Goal: Transaction & Acquisition: Purchase product/service

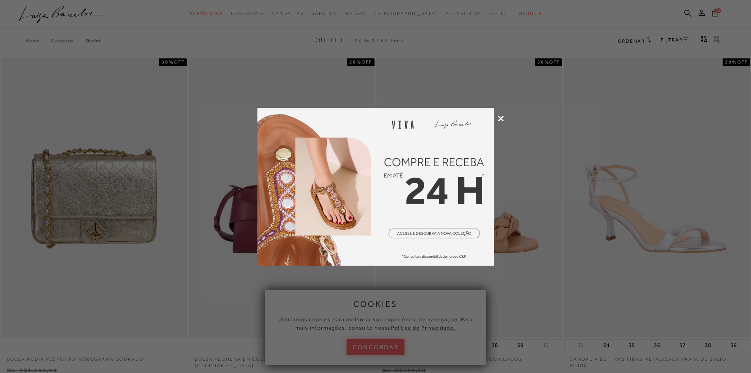
click at [498, 118] on icon at bounding box center [501, 119] width 6 height 6
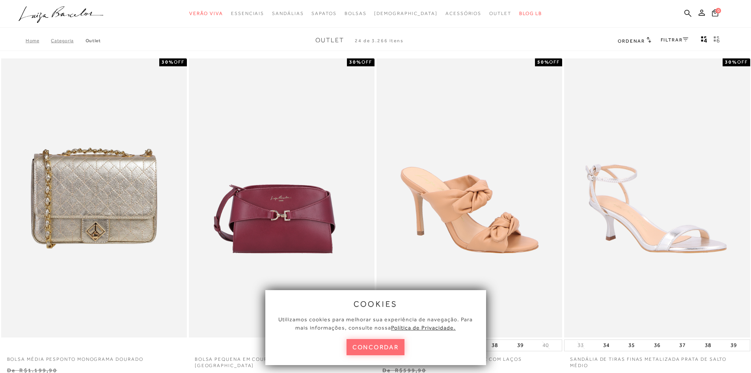
click at [386, 353] on button "concordar" at bounding box center [376, 347] width 58 height 16
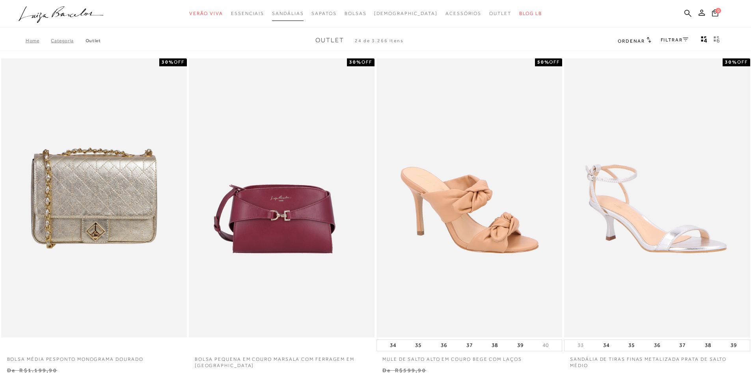
drag, startPoint x: 446, startPoint y: 103, endPoint x: 294, endPoint y: 20, distance: 173.3
click at [271, 28] on div at bounding box center [375, 15] width 751 height 30
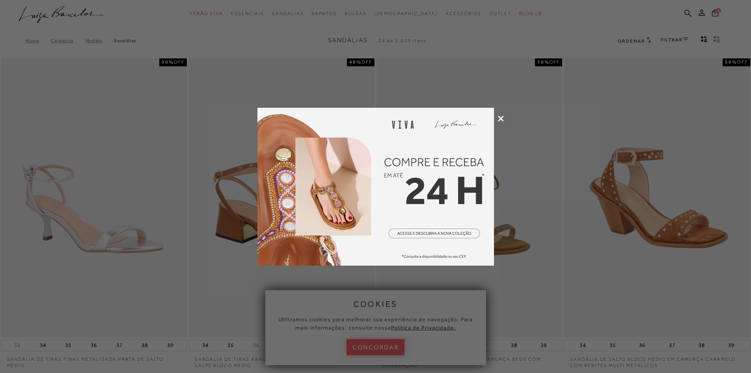
click at [500, 119] on icon at bounding box center [501, 119] width 6 height 6
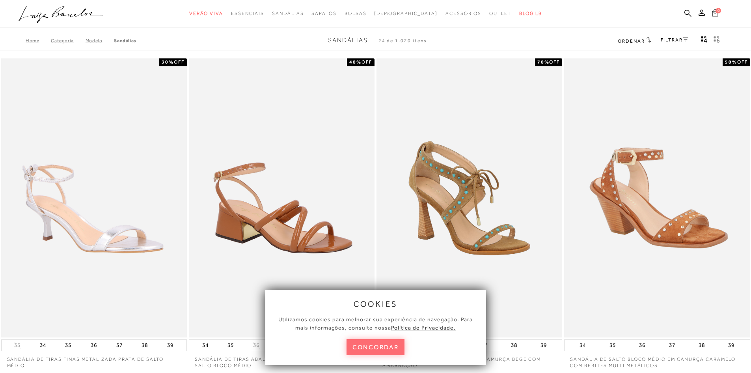
click at [388, 351] on button "concordar" at bounding box center [376, 347] width 58 height 16
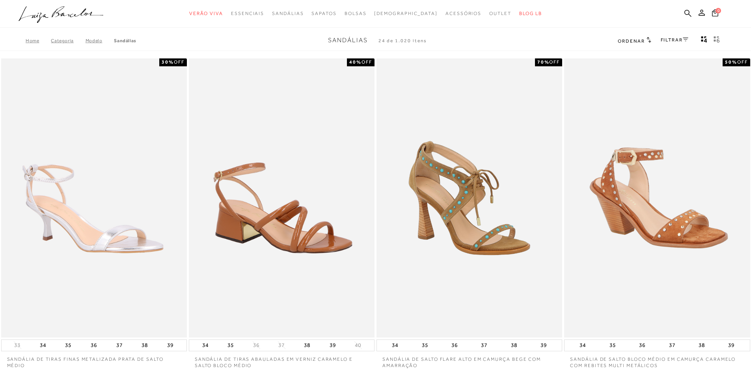
click at [669, 39] on link "FILTRAR" at bounding box center [675, 40] width 28 height 6
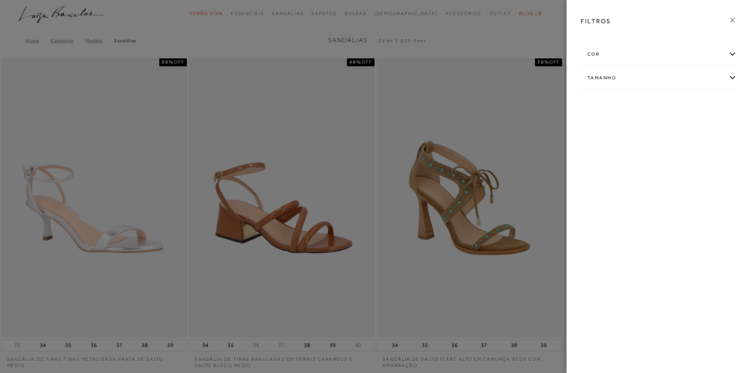
click at [650, 78] on div "Tamanho" at bounding box center [658, 77] width 155 height 21
click at [605, 138] on link "Ver mais..." at bounding box center [602, 137] width 21 height 6
click at [628, 149] on label "36" at bounding box center [626, 145] width 18 height 17
click at [623, 149] on input "36" at bounding box center [620, 146] width 8 height 8
checkbox input "true"
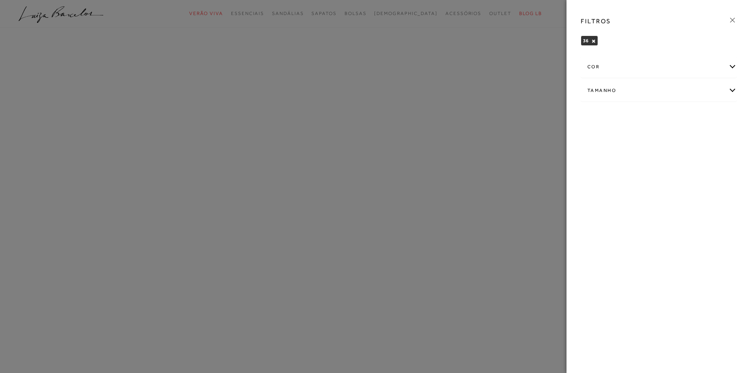
click at [734, 19] on icon at bounding box center [732, 20] width 9 height 9
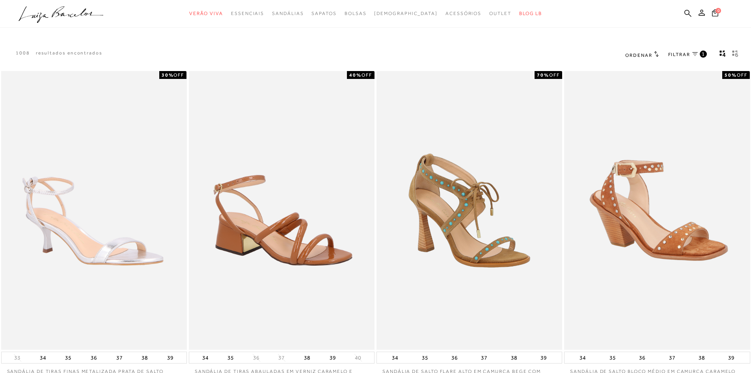
click at [639, 54] on span "Ordenar" at bounding box center [638, 55] width 27 height 6
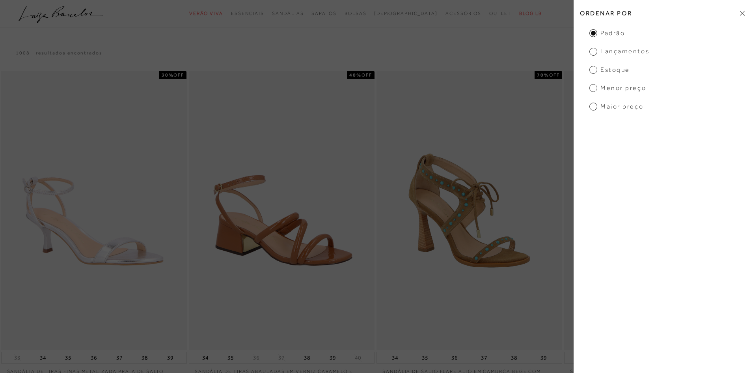
click at [614, 87] on span "Menor Preço" at bounding box center [618, 88] width 57 height 9
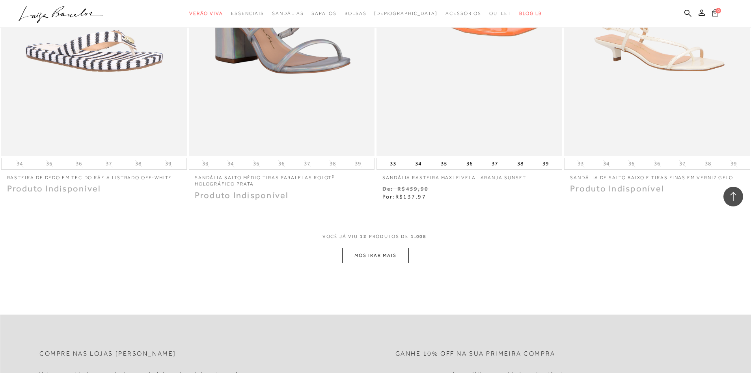
scroll to position [1065, 0]
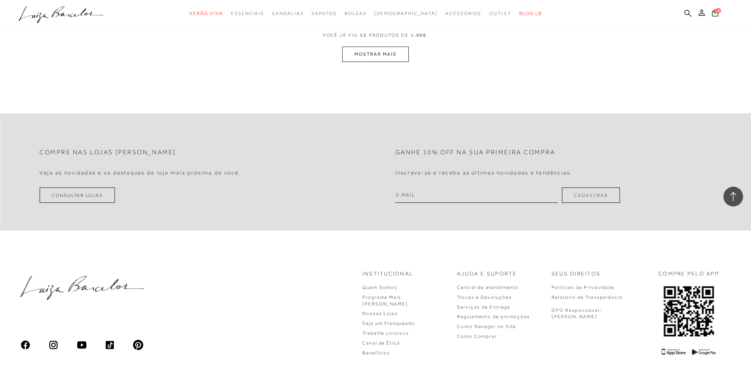
click at [394, 55] on button "MOSTRAR MAIS" at bounding box center [375, 54] width 66 height 15
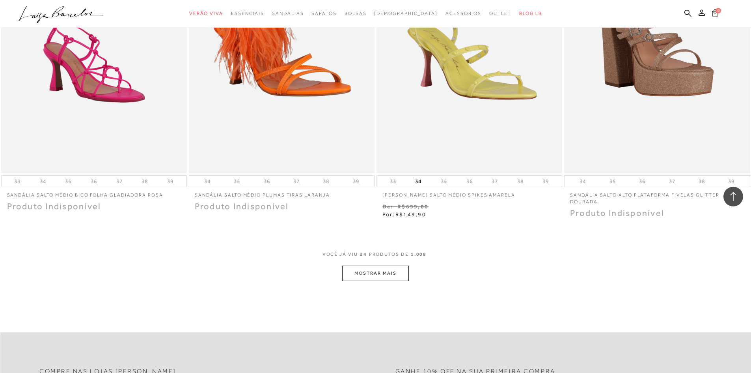
scroll to position [1853, 0]
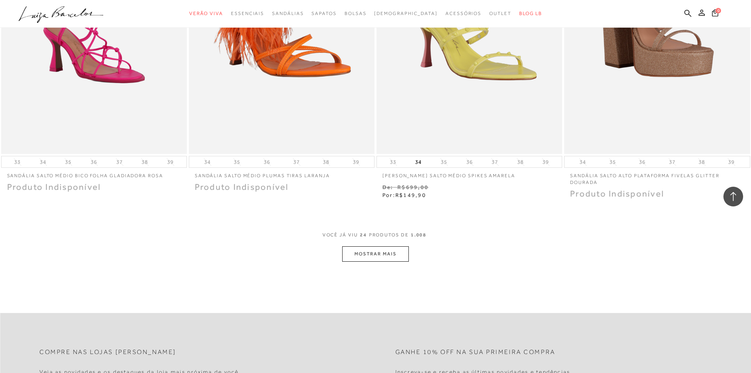
click at [379, 253] on button "MOSTRAR MAIS" at bounding box center [375, 253] width 66 height 15
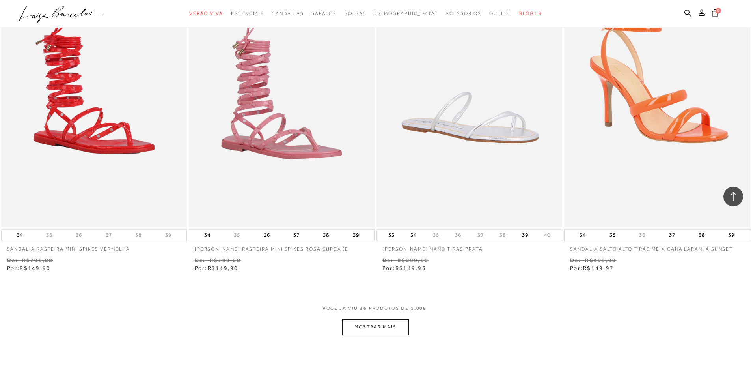
scroll to position [2958, 0]
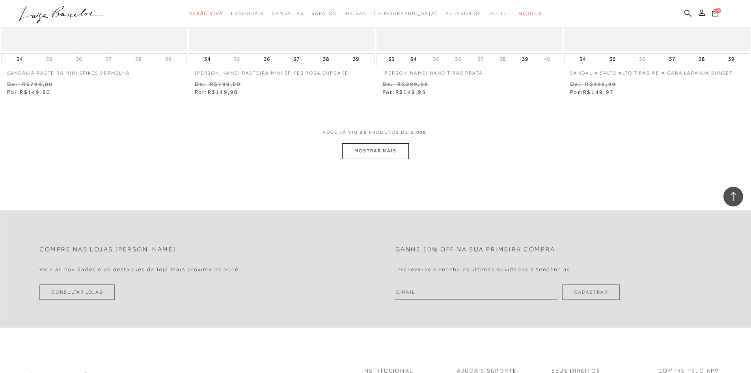
click at [389, 153] on button "MOSTRAR MAIS" at bounding box center [375, 150] width 66 height 15
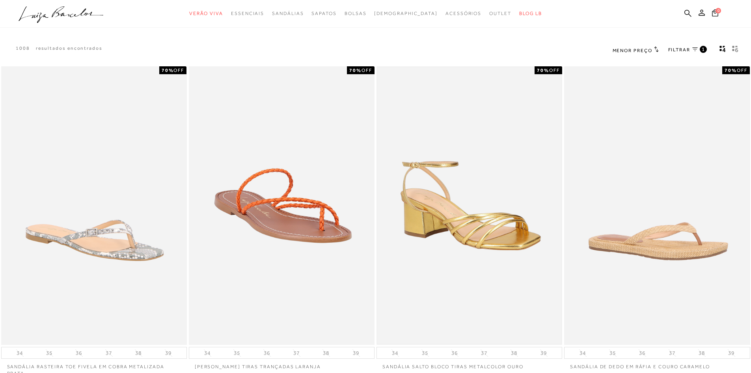
scroll to position [0, 0]
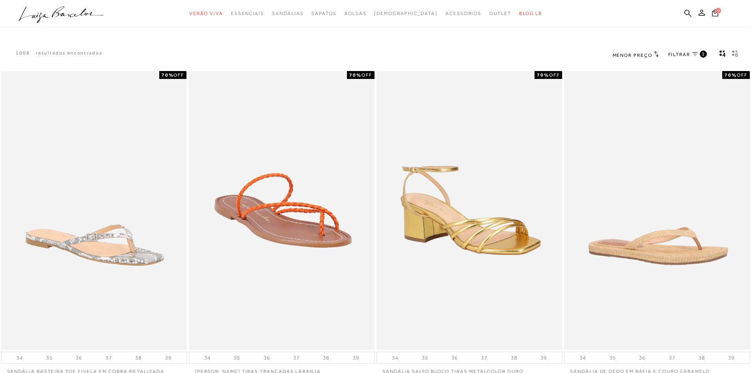
click at [681, 54] on span "FILTRAR" at bounding box center [679, 54] width 22 height 7
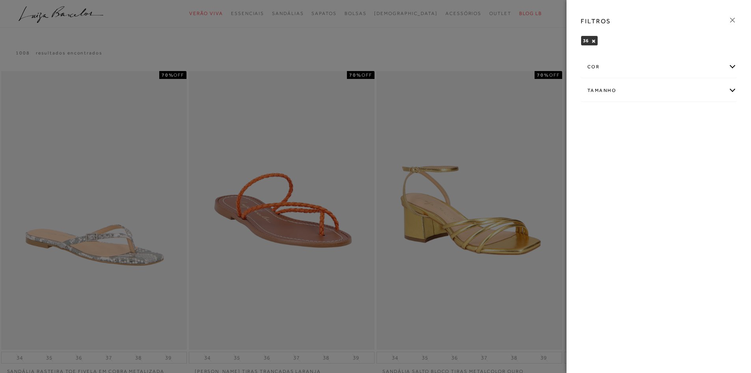
click at [666, 74] on div "cor" at bounding box center [658, 66] width 155 height 21
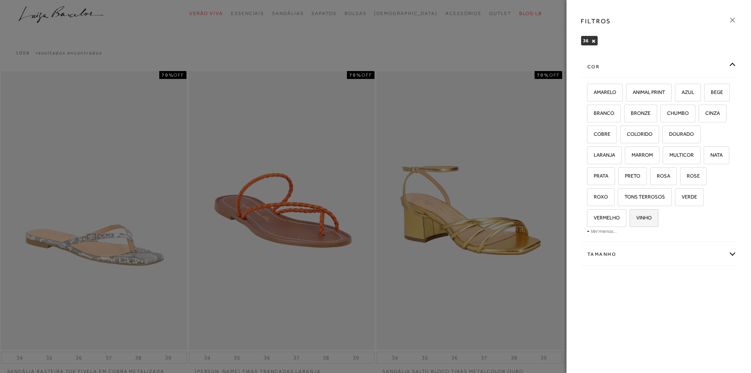
click at [652, 215] on span "VINHO" at bounding box center [641, 218] width 21 height 6
click at [636, 215] on input "VINHO" at bounding box center [633, 219] width 8 height 8
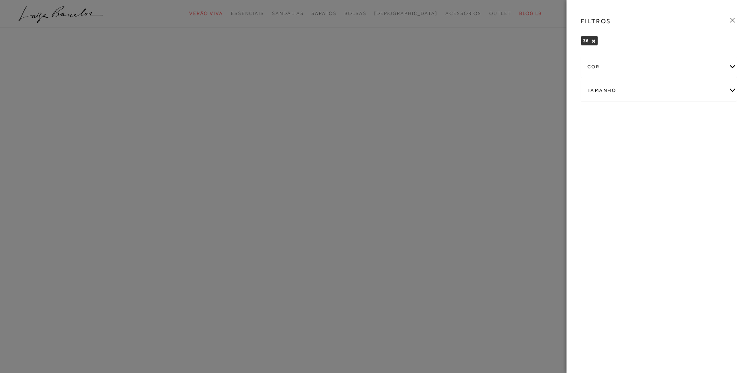
click at [734, 19] on icon at bounding box center [732, 20] width 9 height 9
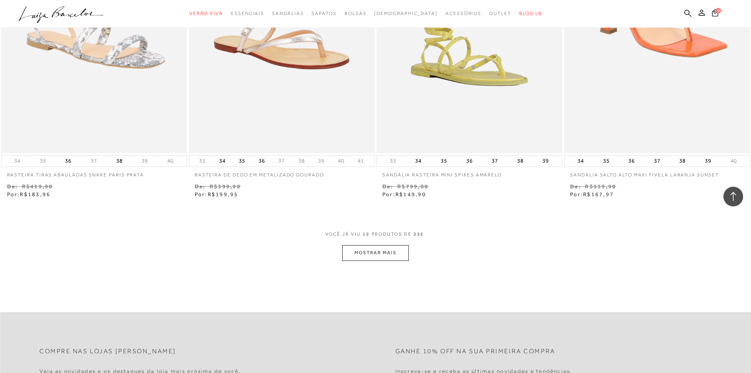
scroll to position [868, 0]
click at [374, 252] on button "MOSTRAR MAIS" at bounding box center [375, 251] width 66 height 15
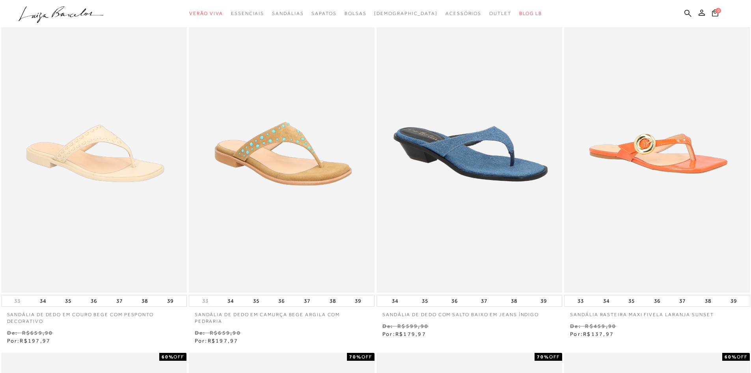
scroll to position [0, 0]
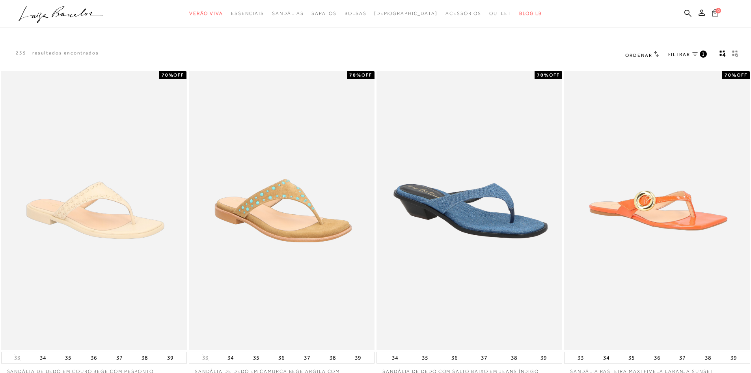
click at [645, 55] on span "Ordenar" at bounding box center [638, 55] width 27 height 6
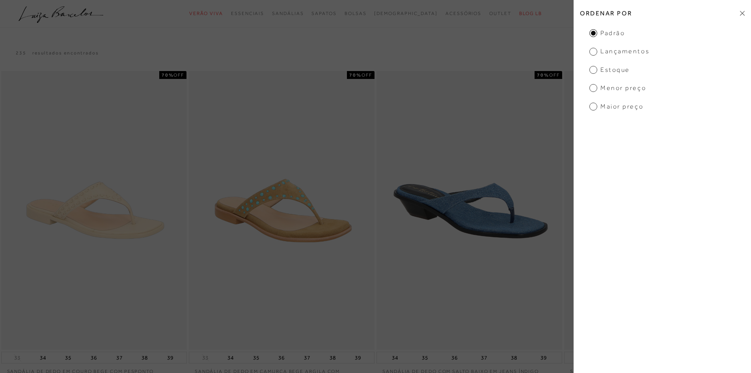
click at [613, 88] on span "Menor Preço" at bounding box center [618, 88] width 57 height 9
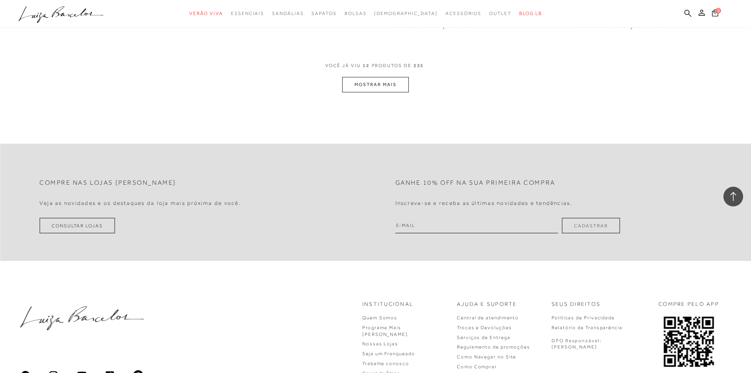
scroll to position [1065, 0]
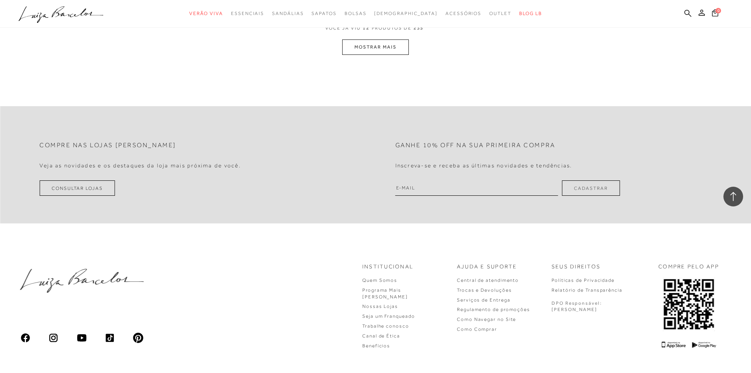
click at [370, 49] on button "MOSTRAR MAIS" at bounding box center [375, 46] width 66 height 15
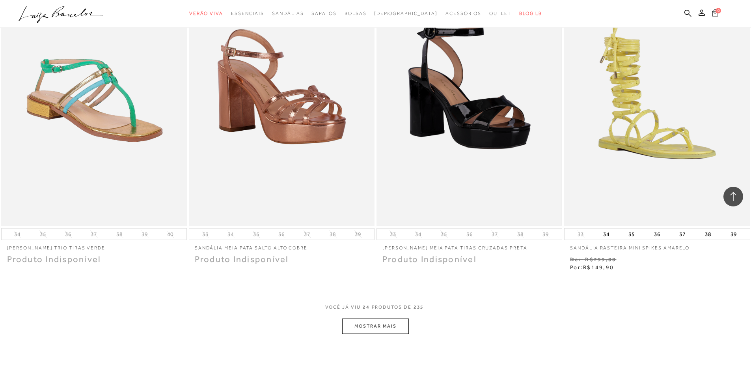
scroll to position [2011, 0]
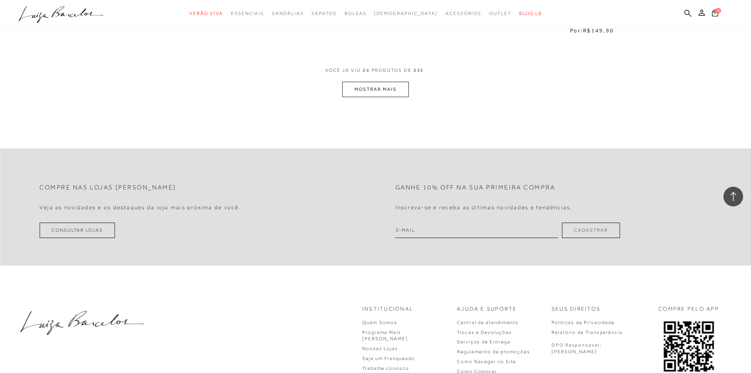
click at [400, 89] on button "MOSTRAR MAIS" at bounding box center [375, 89] width 66 height 15
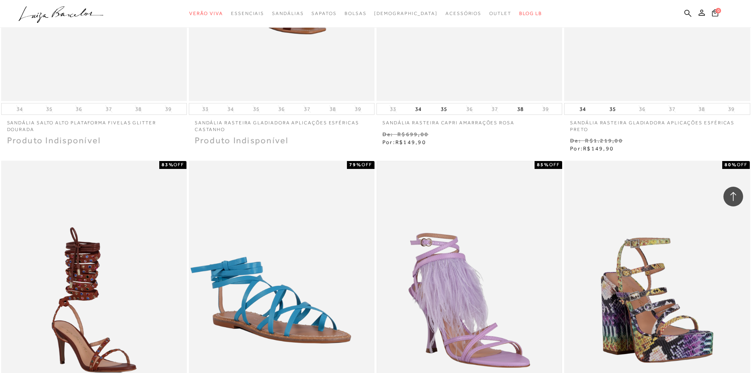
scroll to position [2760, 0]
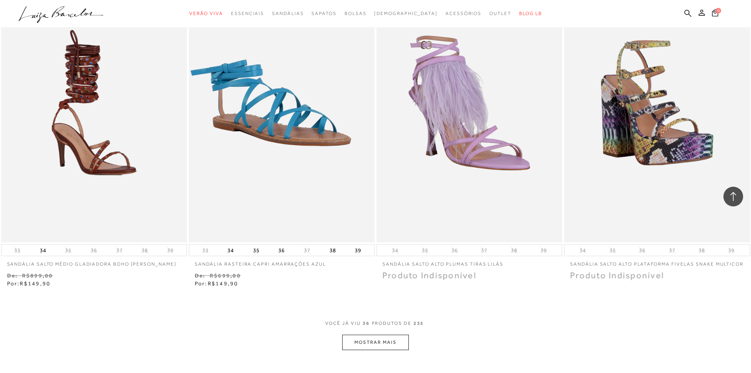
click at [383, 348] on button "MOSTRAR MAIS" at bounding box center [375, 341] width 66 height 15
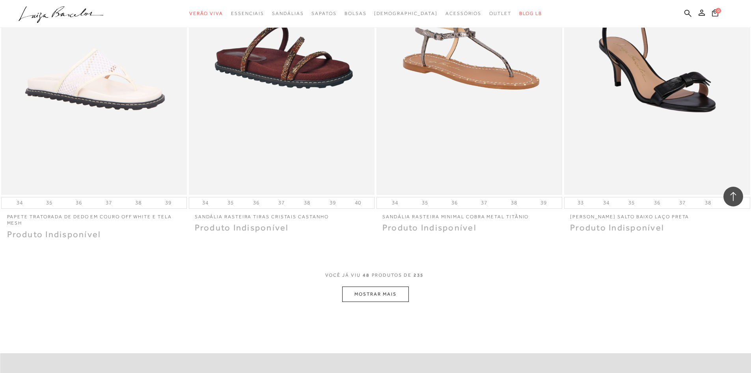
scroll to position [3825, 0]
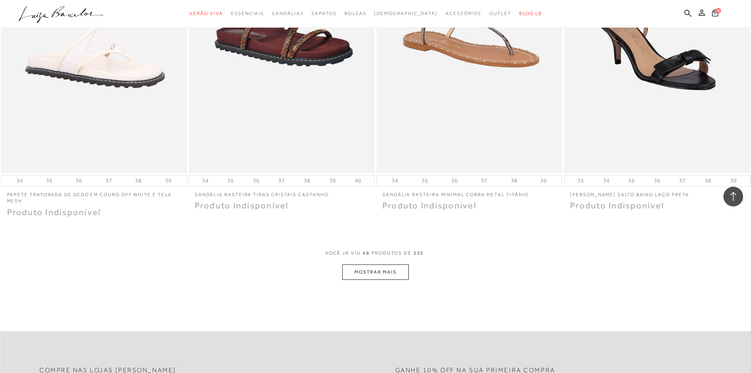
click at [384, 280] on button "MOSTRAR MAIS" at bounding box center [375, 271] width 66 height 15
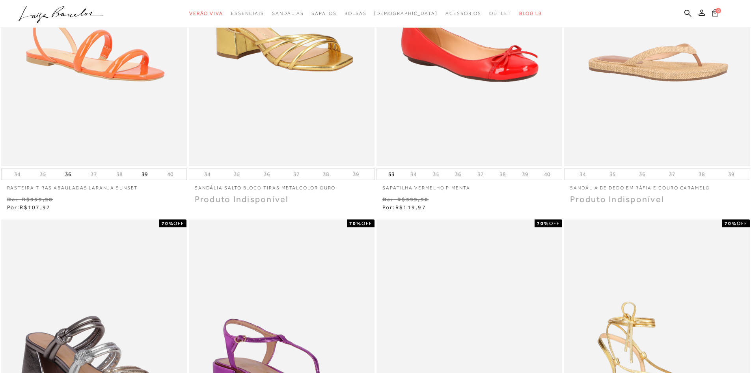
scroll to position [0, 0]
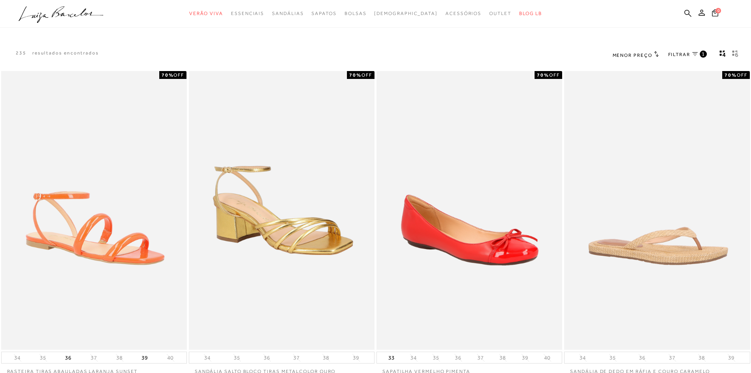
click at [91, 15] on icon at bounding box center [87, 13] width 34 height 9
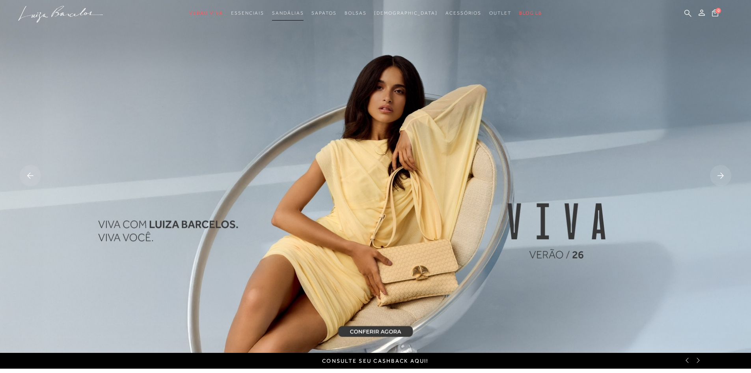
drag, startPoint x: 323, startPoint y: 89, endPoint x: 308, endPoint y: 11, distance: 79.5
click at [304, 11] on span "Sandálias" at bounding box center [288, 13] width 32 height 6
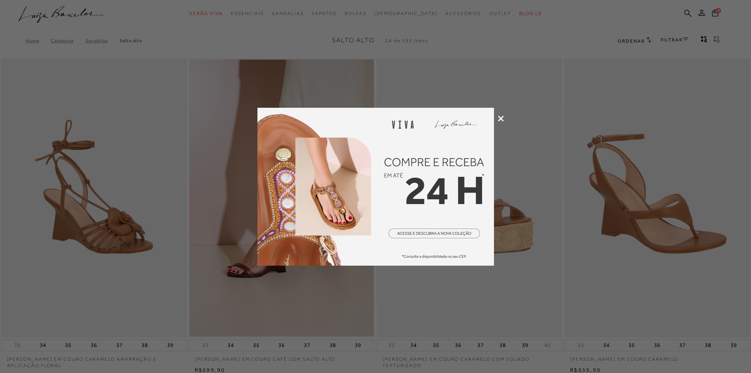
click at [501, 118] on icon at bounding box center [501, 119] width 6 height 6
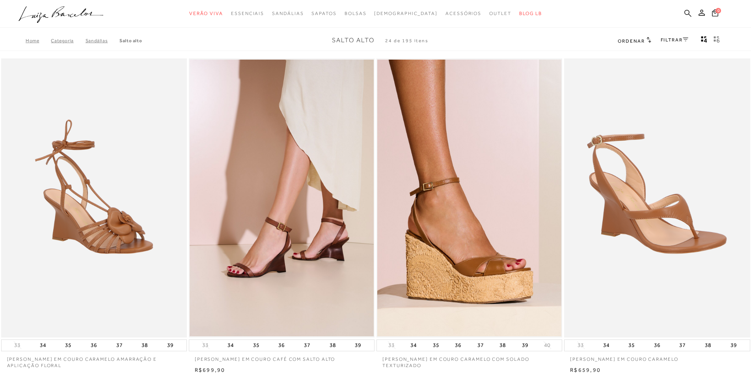
click at [685, 11] on icon at bounding box center [688, 12] width 7 height 7
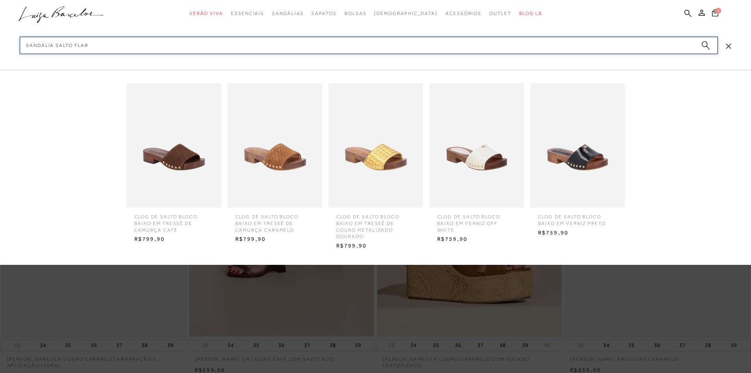
type input "sandália salto flare"
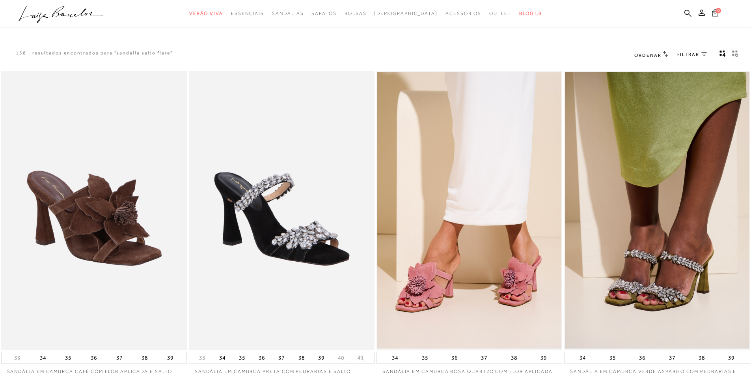
click at [693, 55] on span "FILTRAR" at bounding box center [688, 54] width 22 height 7
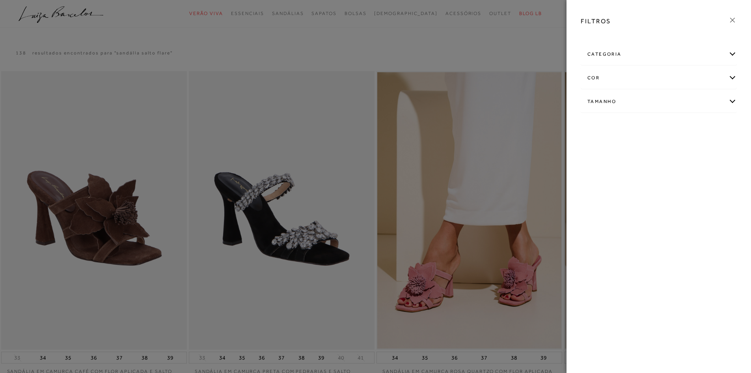
click at [645, 77] on div "cor" at bounding box center [658, 77] width 155 height 21
click at [633, 202] on div "Tamanho" at bounding box center [658, 202] width 155 height 21
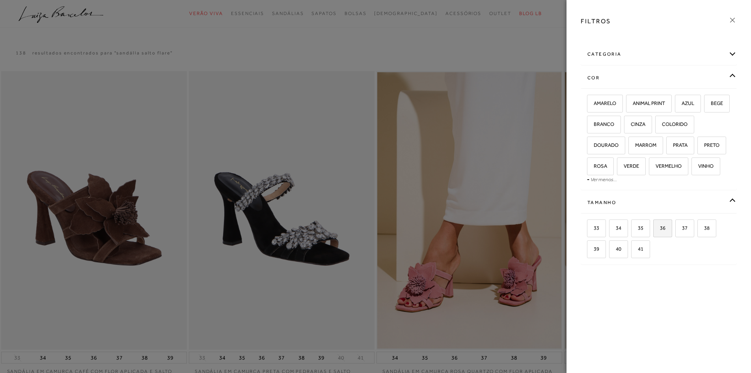
click at [665, 226] on span "36" at bounding box center [659, 228] width 11 height 6
click at [660, 226] on input "36" at bounding box center [656, 229] width 8 height 8
checkbox input "true"
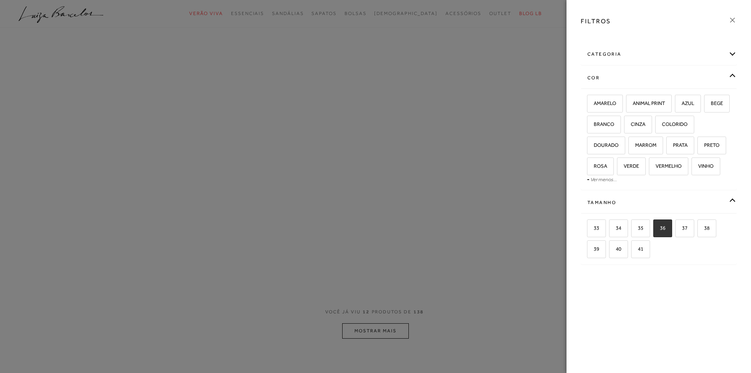
click at [733, 19] on icon at bounding box center [732, 20] width 9 height 9
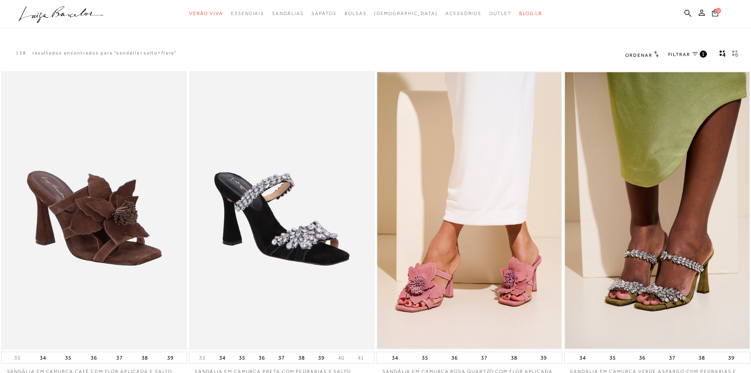
click at [646, 57] on span "Ordenar" at bounding box center [638, 55] width 27 height 6
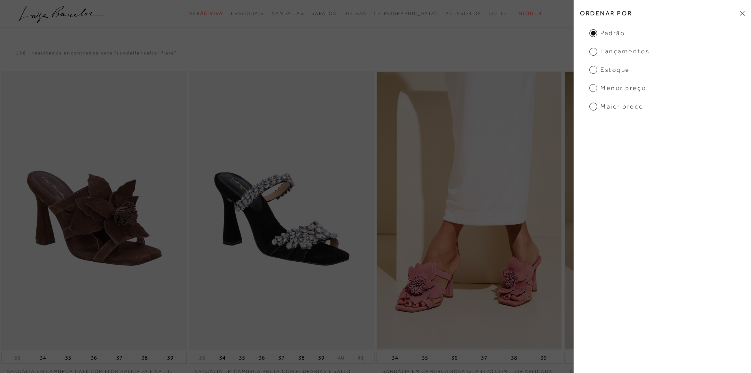
click at [624, 91] on span "Menor Preço" at bounding box center [618, 88] width 57 height 9
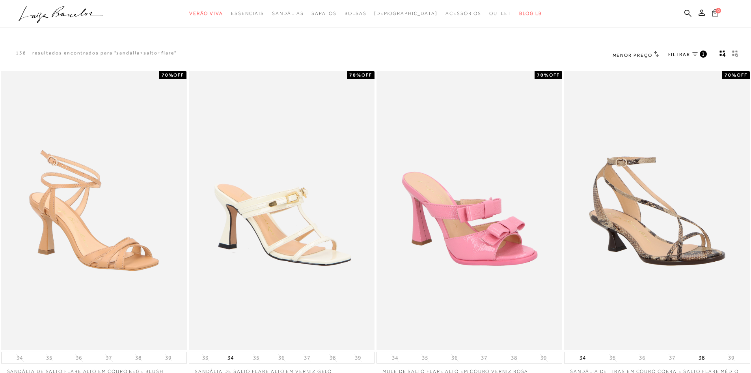
click at [677, 54] on span "FILTRAR" at bounding box center [679, 54] width 22 height 7
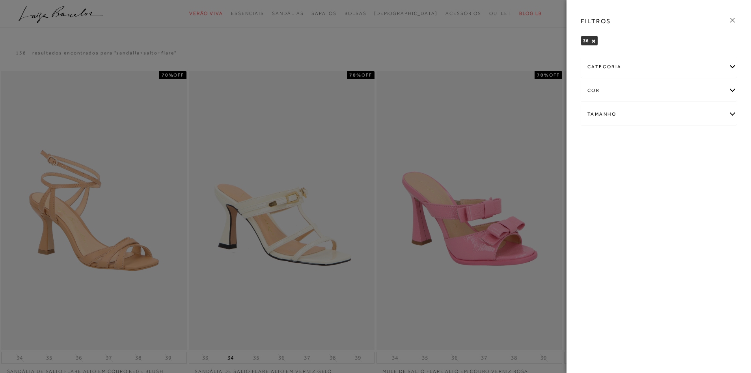
click at [654, 116] on div "Tamanho" at bounding box center [658, 114] width 155 height 21
click at [732, 18] on icon at bounding box center [732, 20] width 9 height 9
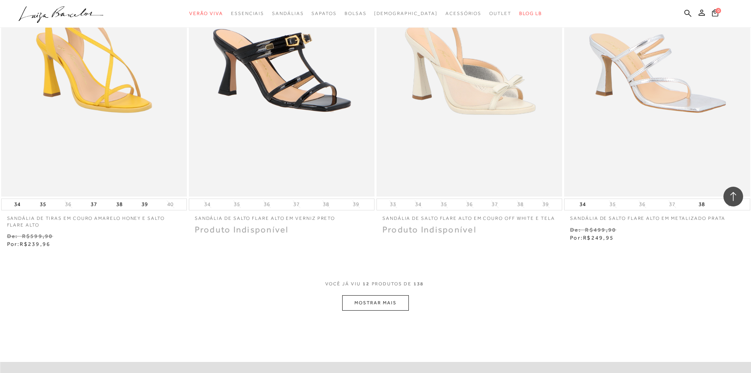
scroll to position [828, 0]
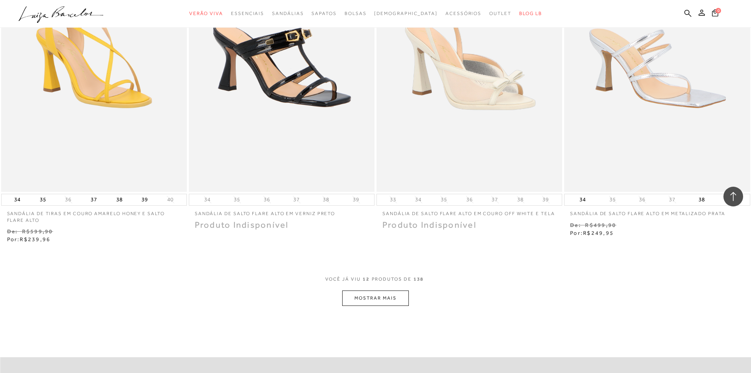
click at [384, 297] on button "MOSTRAR MAIS" at bounding box center [375, 297] width 66 height 15
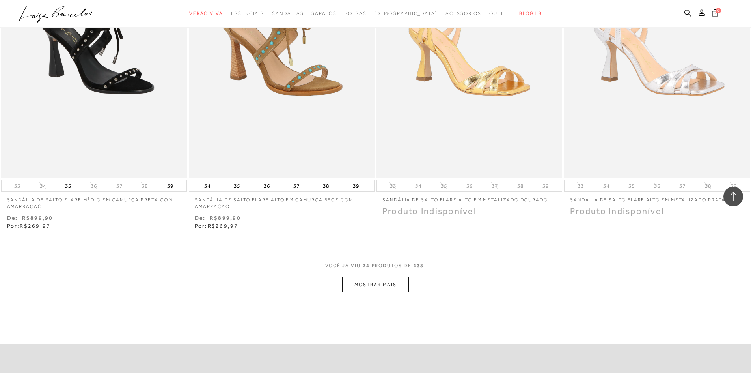
scroll to position [1853, 0]
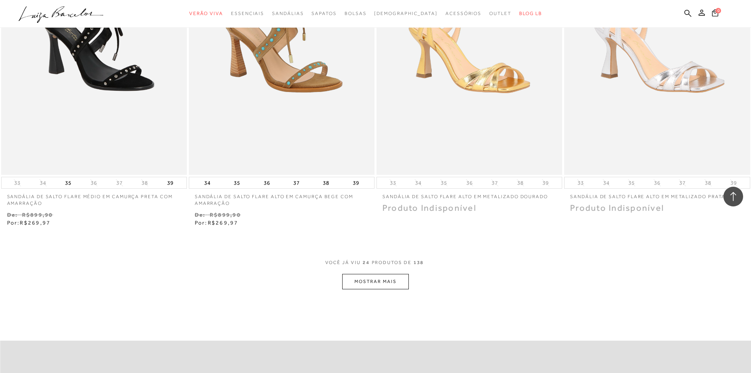
click at [390, 289] on button "MOSTRAR MAIS" at bounding box center [375, 281] width 66 height 15
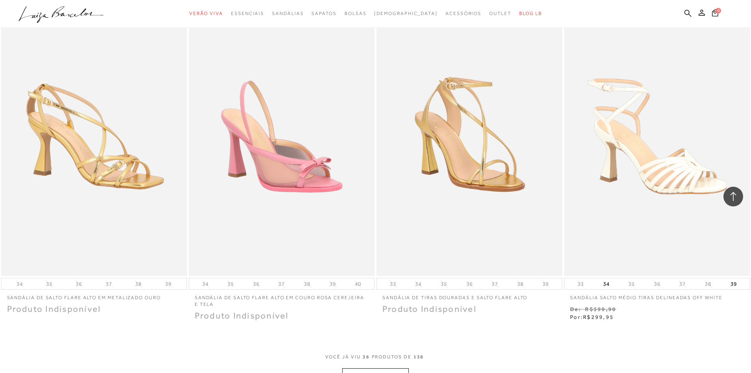
scroll to position [2997, 0]
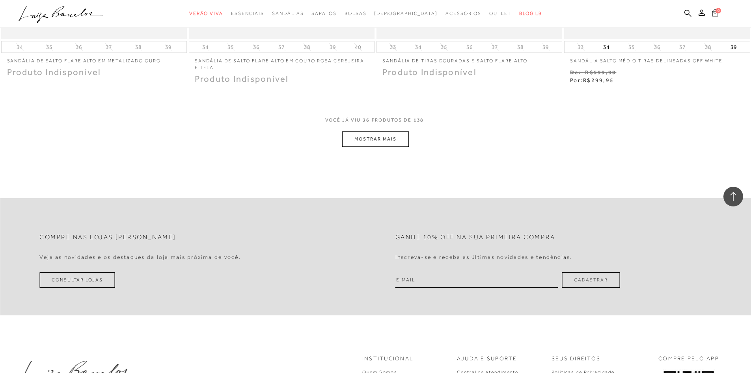
click at [378, 147] on button "MOSTRAR MAIS" at bounding box center [375, 138] width 66 height 15
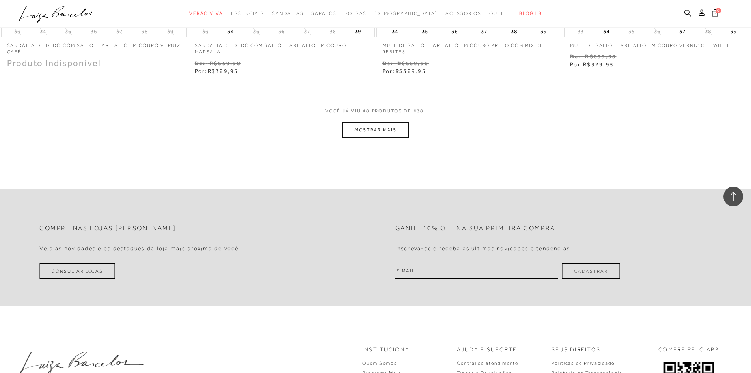
scroll to position [4022, 0]
click at [385, 132] on button "MOSTRAR MAIS" at bounding box center [375, 128] width 66 height 15
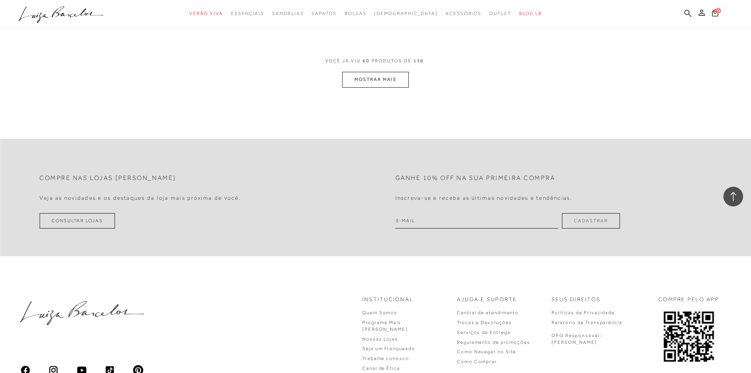
scroll to position [5087, 0]
click at [376, 78] on button "MOSTRAR MAIS" at bounding box center [375, 78] width 66 height 15
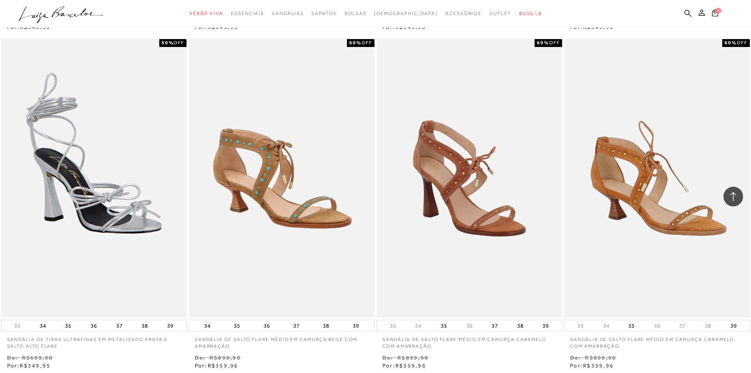
scroll to position [5994, 0]
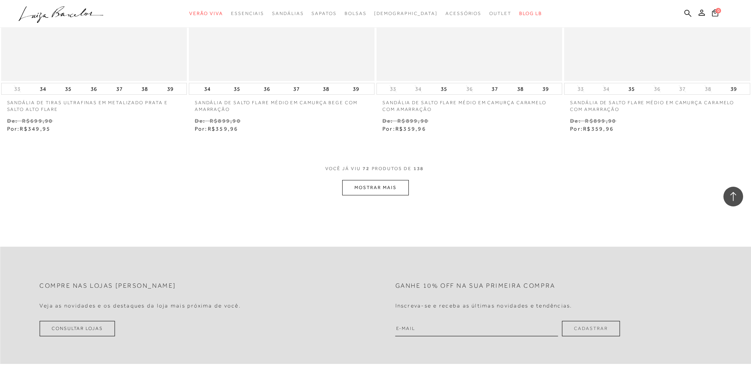
click at [368, 195] on button "MOSTRAR MAIS" at bounding box center [375, 187] width 66 height 15
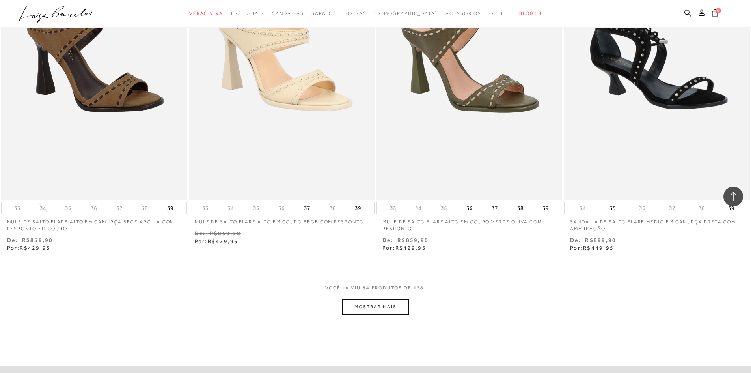
scroll to position [7138, 0]
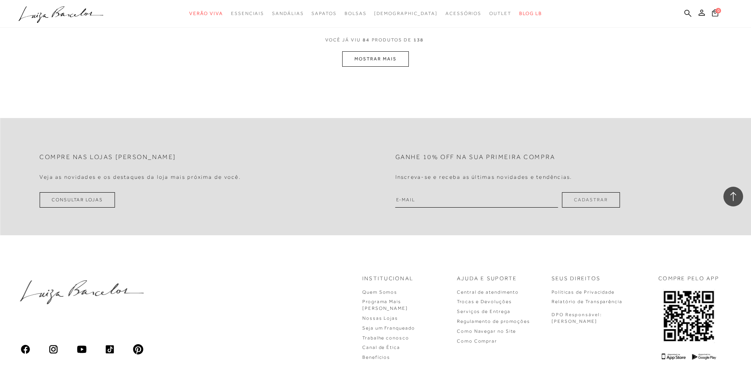
click at [393, 67] on button "MOSTRAR MAIS" at bounding box center [375, 58] width 66 height 15
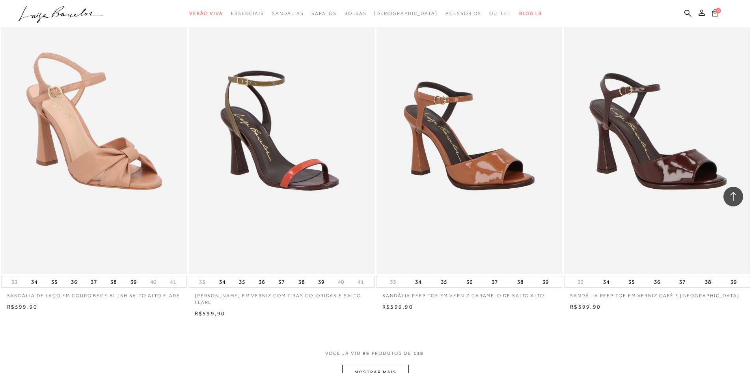
scroll to position [7848, 0]
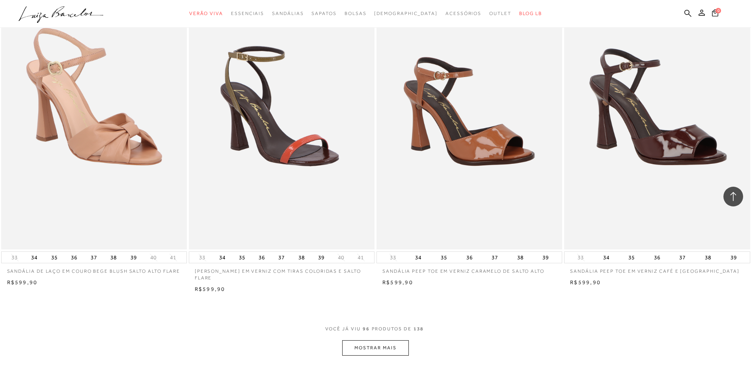
click at [385, 355] on button "MOSTRAR MAIS" at bounding box center [375, 347] width 66 height 15
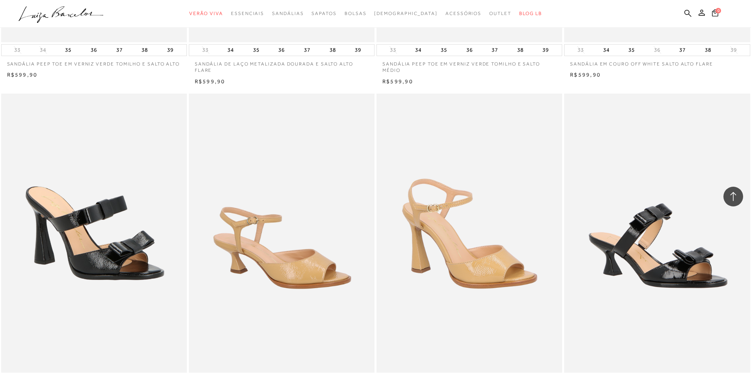
scroll to position [9031, 0]
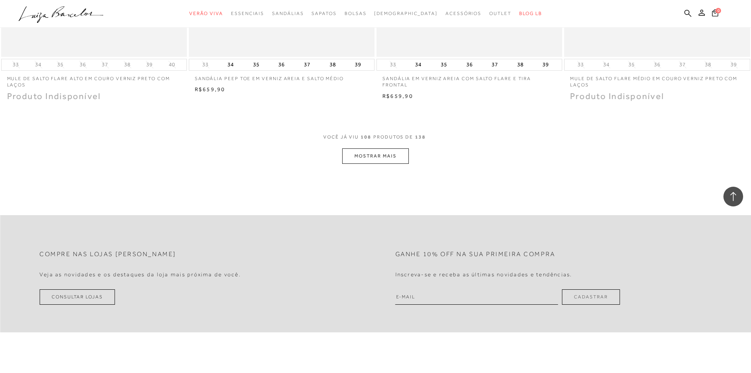
click at [400, 159] on button "MOSTRAR MAIS" at bounding box center [375, 155] width 66 height 15
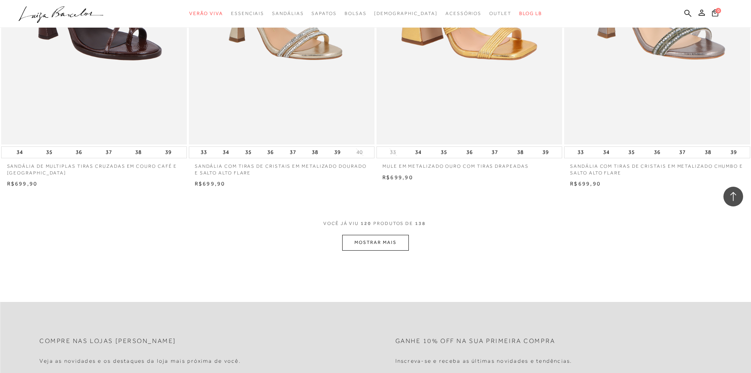
scroll to position [9938, 0]
click at [377, 247] on button "MOSTRAR MAIS" at bounding box center [375, 241] width 66 height 15
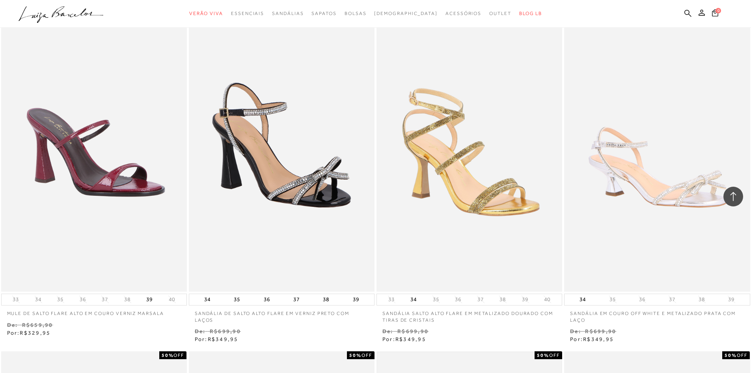
scroll to position [4154, 0]
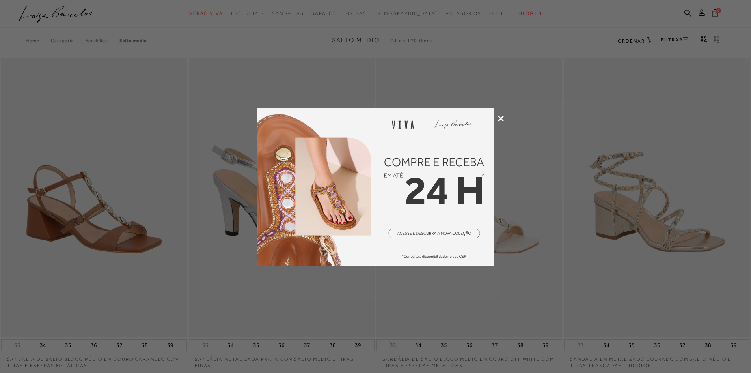
click at [500, 119] on icon at bounding box center [501, 119] width 6 height 6
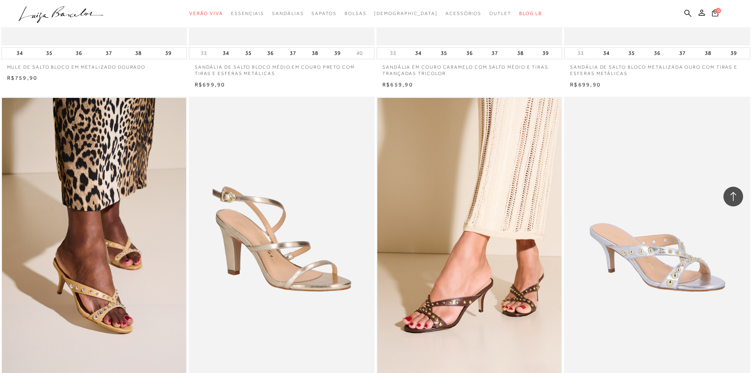
scroll to position [789, 0]
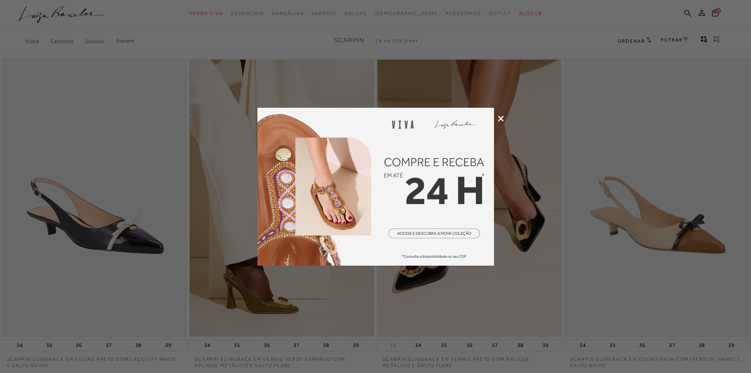
click at [499, 117] on icon at bounding box center [501, 119] width 6 height 6
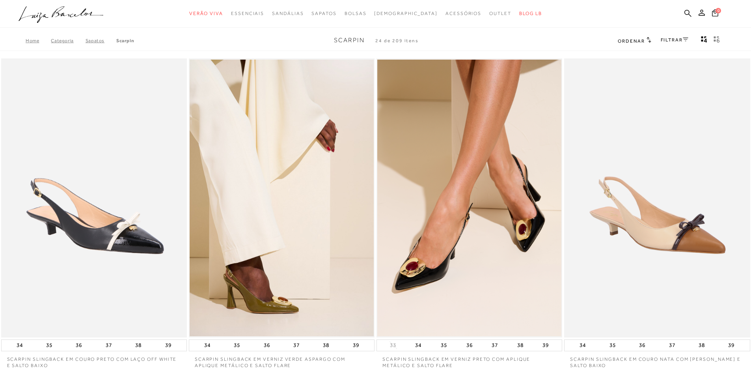
click at [674, 41] on link "FILTRAR" at bounding box center [675, 40] width 28 height 6
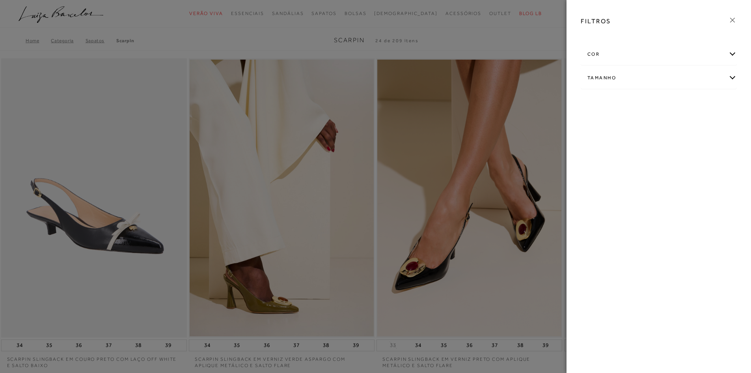
click at [642, 76] on div "Tamanho" at bounding box center [658, 77] width 155 height 21
click at [657, 107] on input "36" at bounding box center [656, 105] width 8 height 8
checkbox input "true"
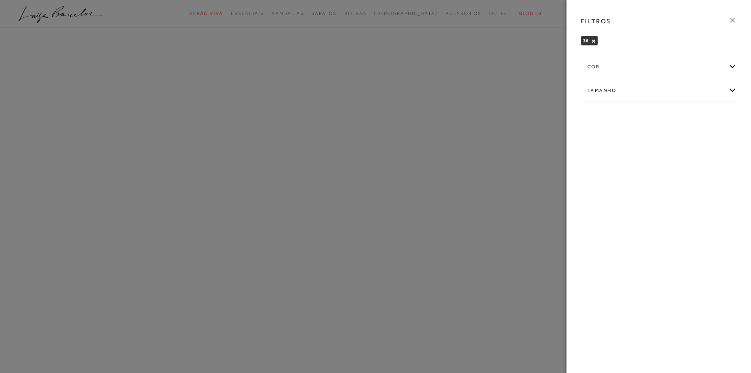
click at [735, 15] on div "FILTROS" at bounding box center [659, 21] width 169 height 21
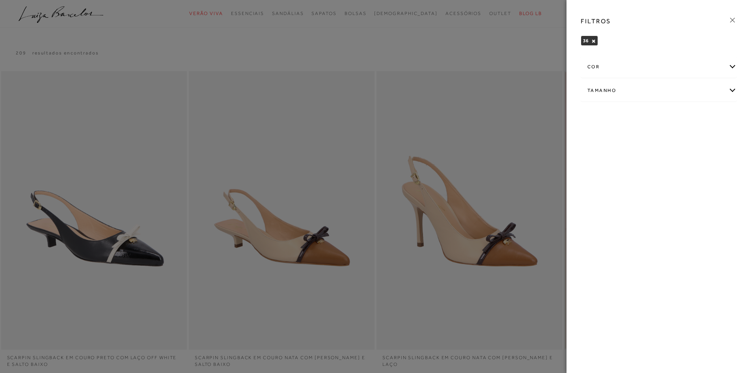
click at [734, 20] on icon at bounding box center [732, 20] width 9 height 9
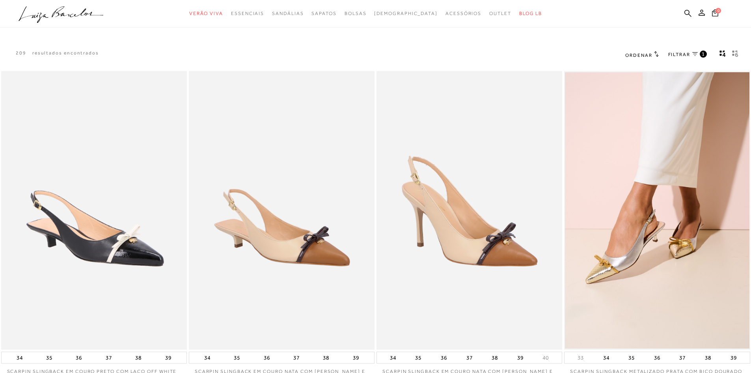
click at [642, 54] on span "Ordenar" at bounding box center [638, 55] width 27 height 6
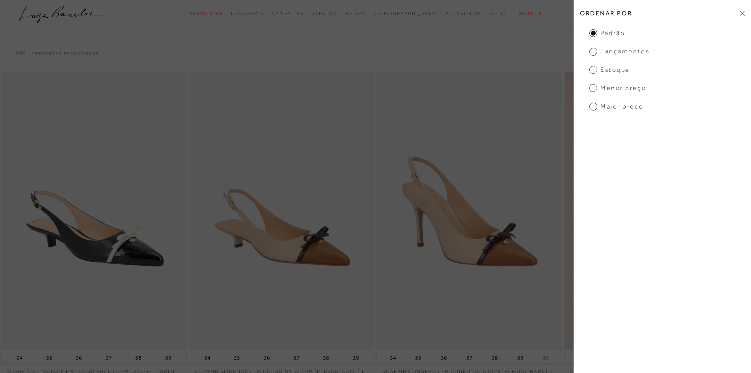
click at [620, 89] on span "Menor Preço" at bounding box center [618, 88] width 57 height 9
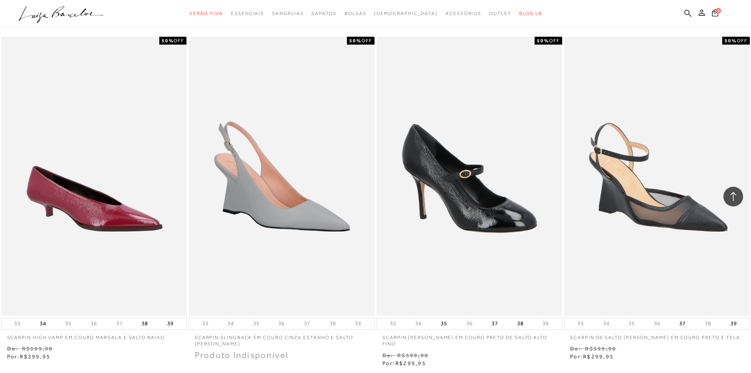
scroll to position [907, 0]
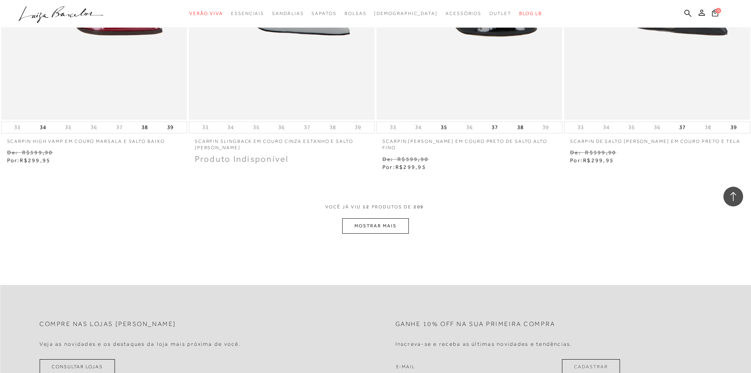
click at [368, 218] on button "MOSTRAR MAIS" at bounding box center [375, 225] width 66 height 15
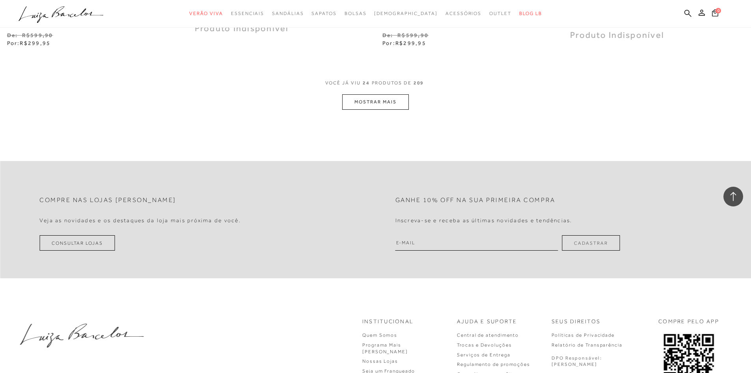
scroll to position [2051, 0]
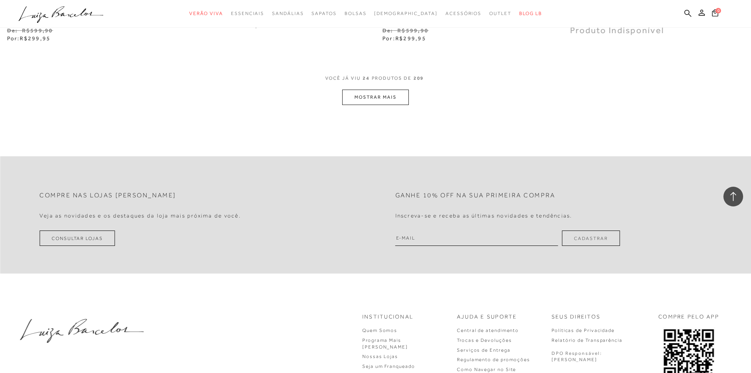
click at [399, 93] on button "MOSTRAR MAIS" at bounding box center [375, 97] width 66 height 15
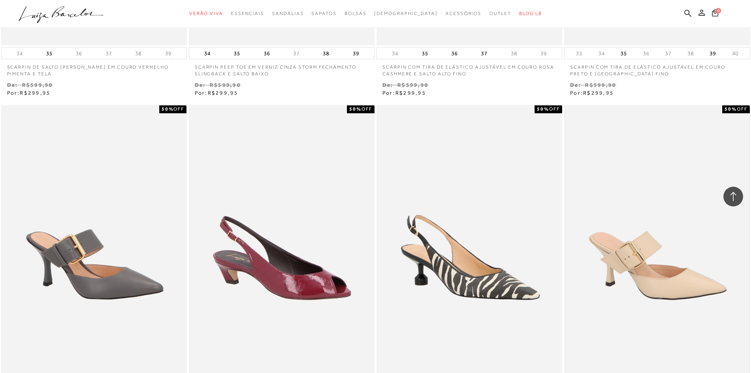
scroll to position [2839, 0]
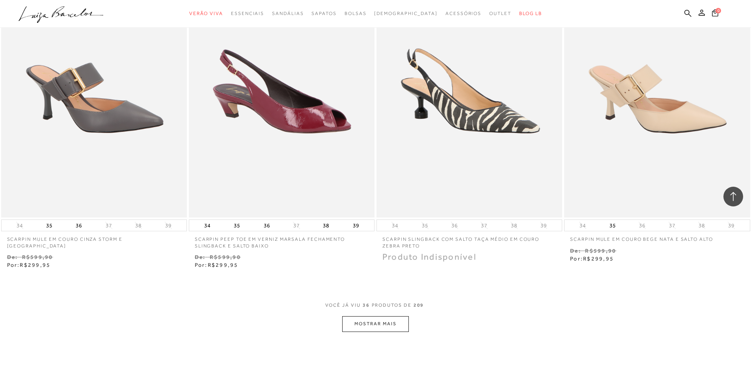
click at [371, 303] on div "VOCê JÁ VIU 36 PRODUTOS DE 209" at bounding box center [375, 309] width 101 height 15
click at [396, 317] on button "MOSTRAR MAIS" at bounding box center [375, 323] width 66 height 15
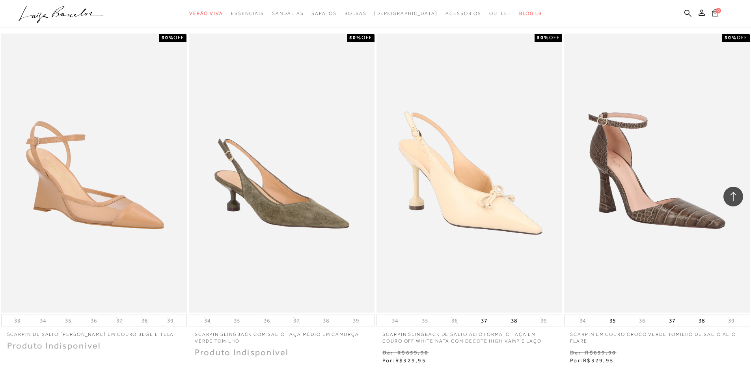
scroll to position [3944, 0]
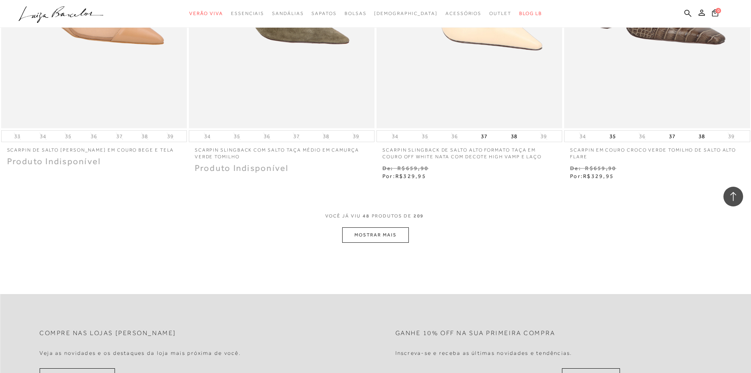
click at [387, 230] on button "MOSTRAR MAIS" at bounding box center [375, 234] width 66 height 15
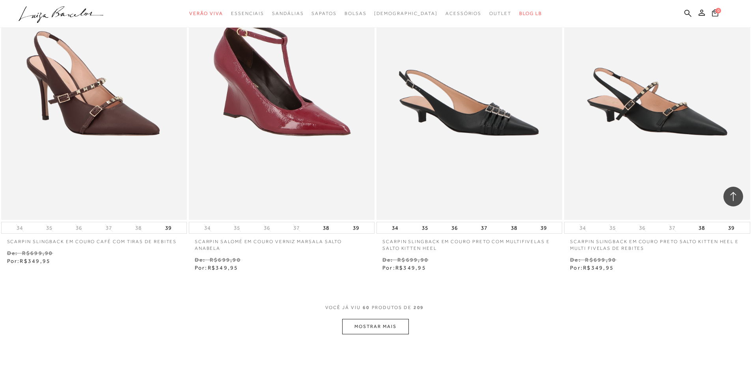
scroll to position [5008, 0]
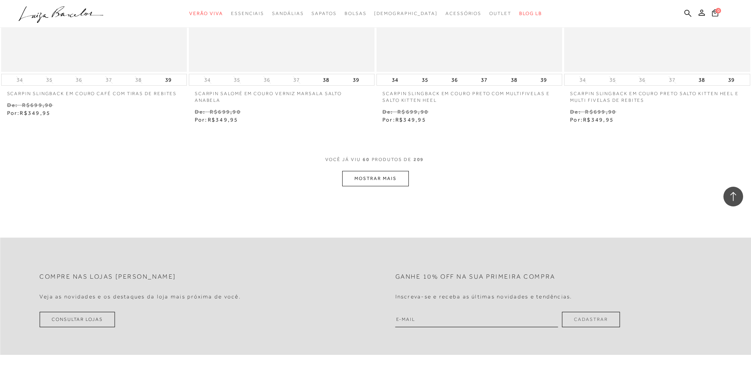
click at [394, 175] on button "MOSTRAR MAIS" at bounding box center [375, 178] width 66 height 15
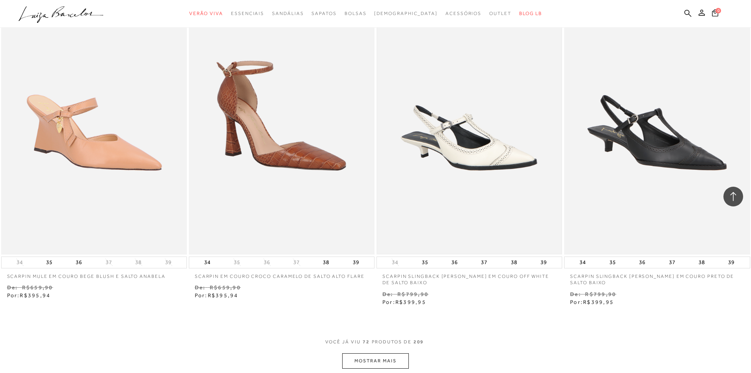
scroll to position [5876, 0]
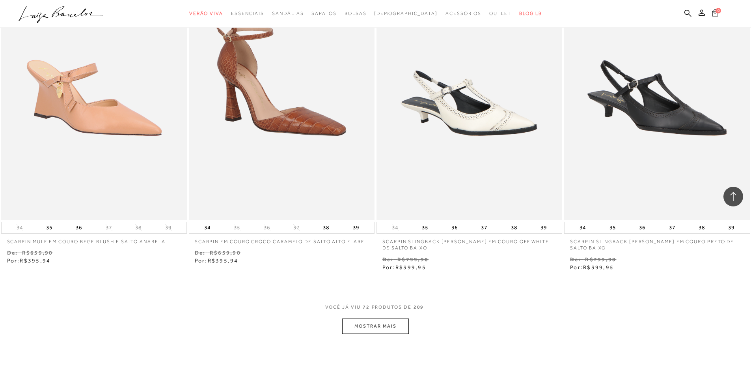
click at [396, 320] on button "MOSTRAR MAIS" at bounding box center [375, 325] width 66 height 15
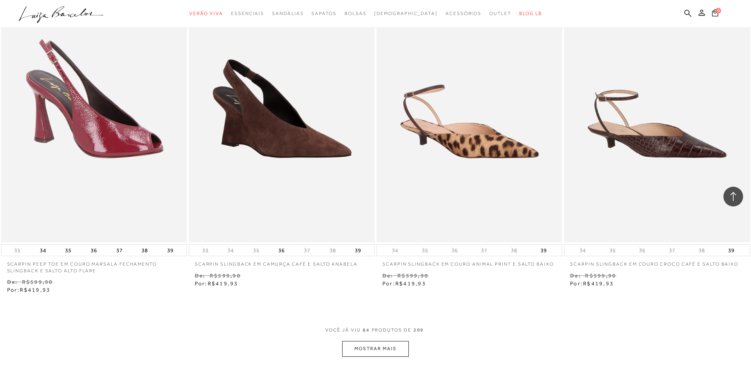
scroll to position [7019, 0]
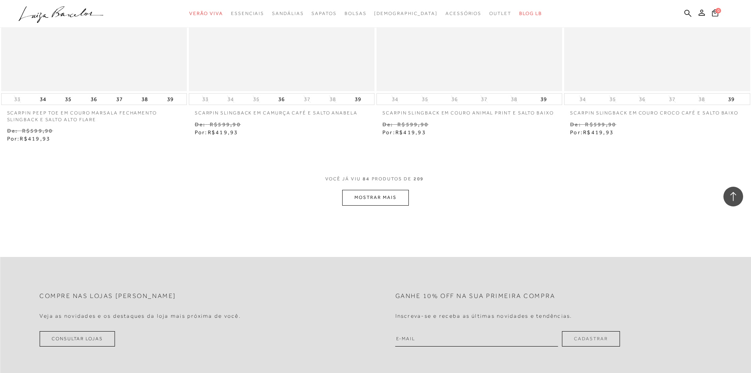
click at [398, 190] on button "MOSTRAR MAIS" at bounding box center [375, 197] width 66 height 15
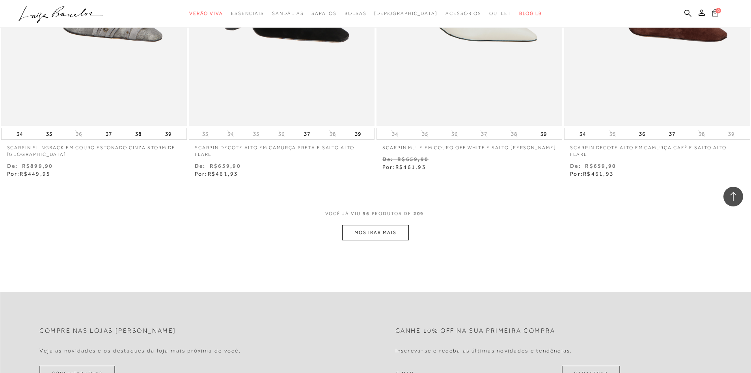
scroll to position [8005, 0]
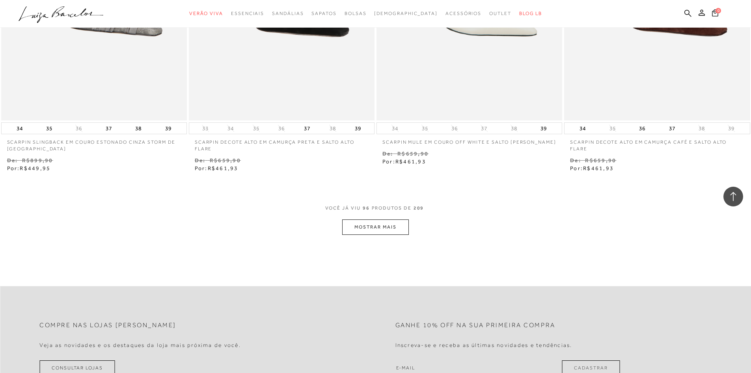
click at [396, 224] on button "MOSTRAR MAIS" at bounding box center [375, 226] width 66 height 15
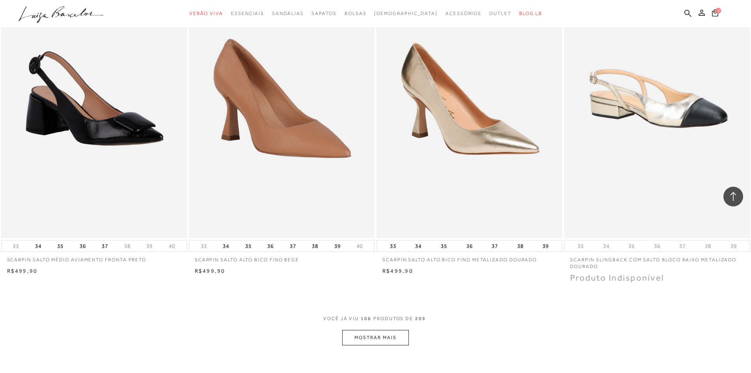
scroll to position [9031, 0]
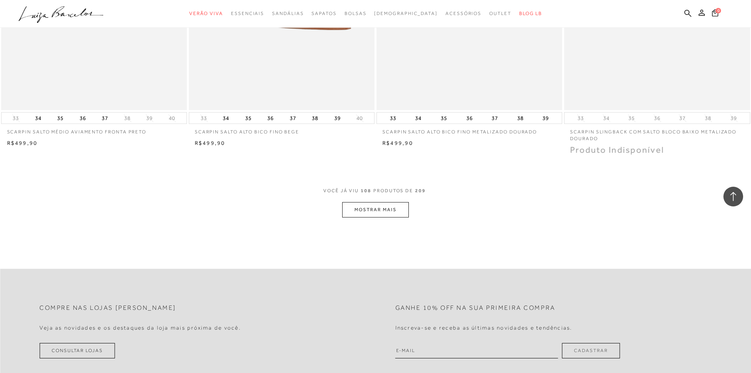
click at [375, 207] on button "MOSTRAR MAIS" at bounding box center [375, 209] width 66 height 15
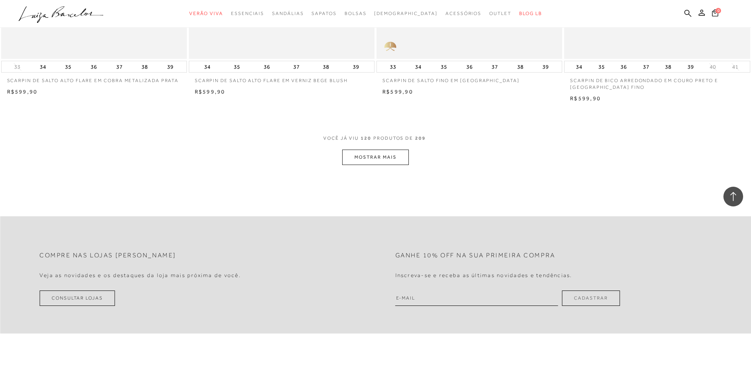
scroll to position [10095, 0]
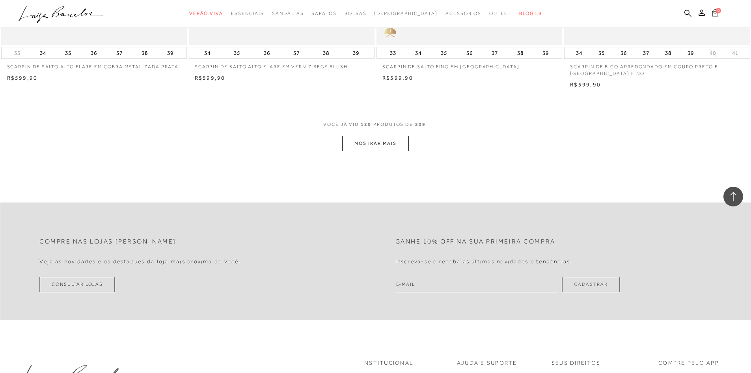
click at [394, 141] on button "MOSTRAR MAIS" at bounding box center [375, 143] width 66 height 15
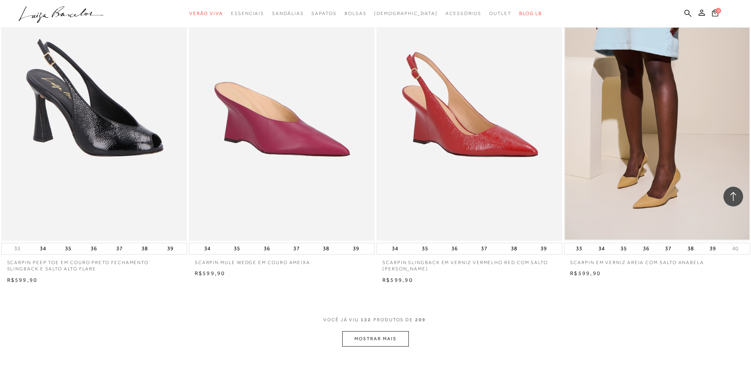
scroll to position [11042, 0]
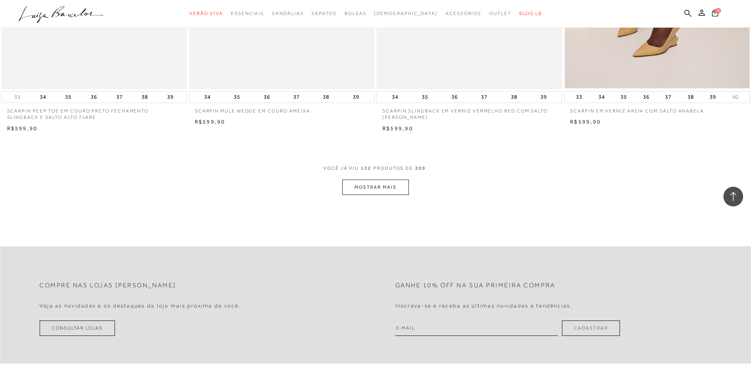
click at [395, 183] on button "MOSTRAR MAIS" at bounding box center [375, 186] width 66 height 15
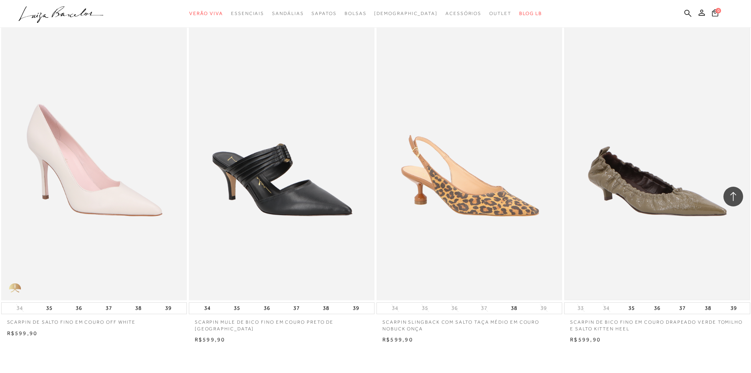
scroll to position [11909, 0]
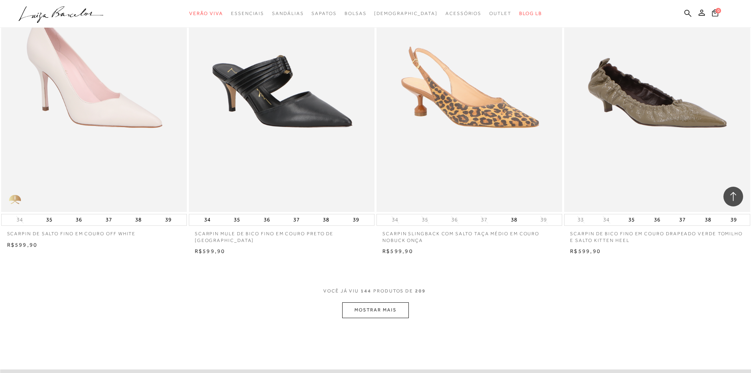
click at [382, 304] on button "MOSTRAR MAIS" at bounding box center [375, 309] width 66 height 15
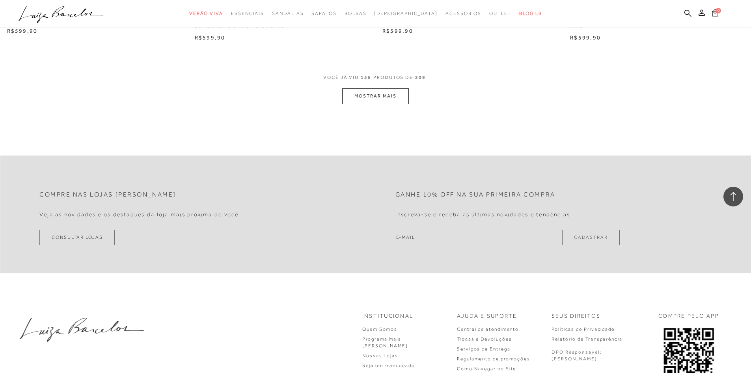
scroll to position [13114, 0]
click at [382, 90] on button "MOSTRAR MAIS" at bounding box center [375, 95] width 66 height 15
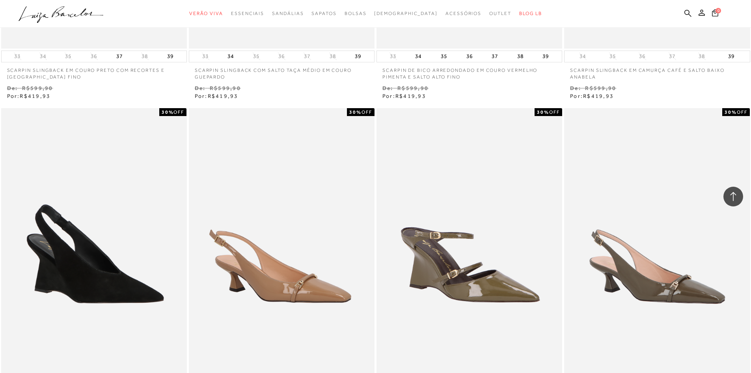
scroll to position [223, 0]
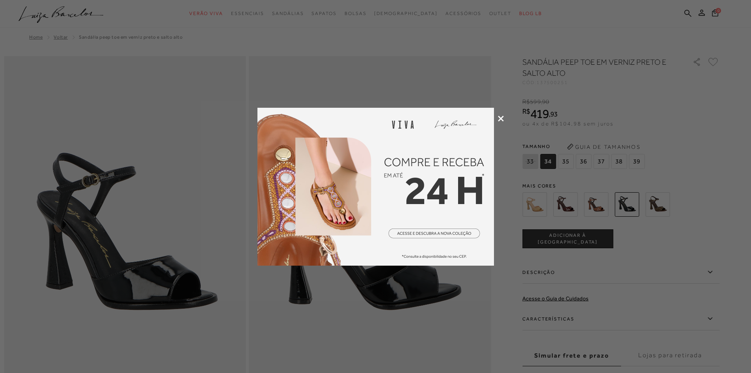
click at [498, 119] on icon at bounding box center [501, 119] width 6 height 6
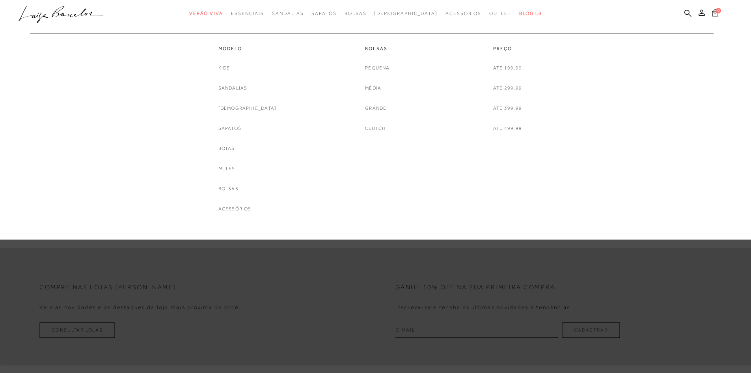
scroll to position [1172, 0]
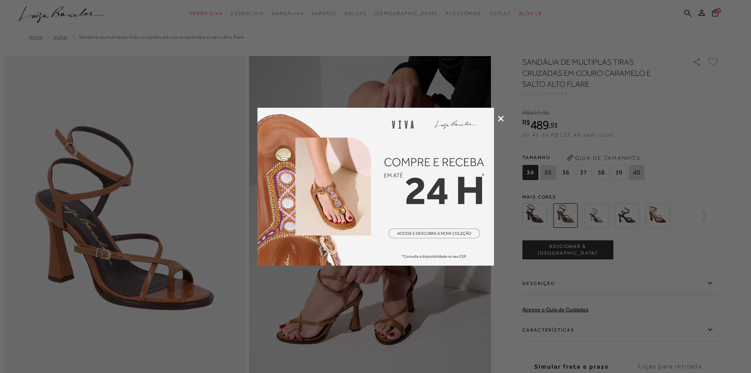
click at [498, 119] on icon at bounding box center [501, 119] width 6 height 6
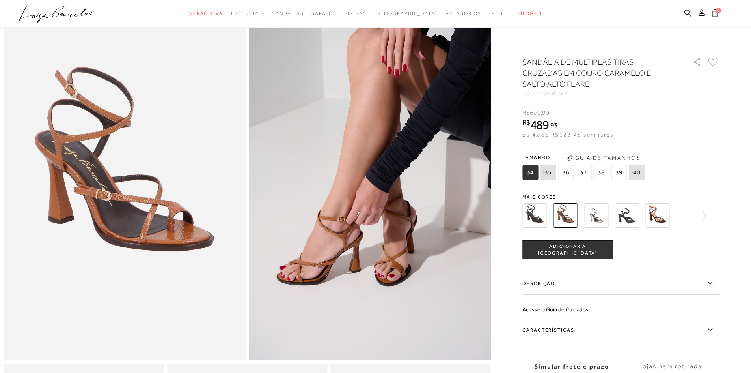
scroll to position [23, 0]
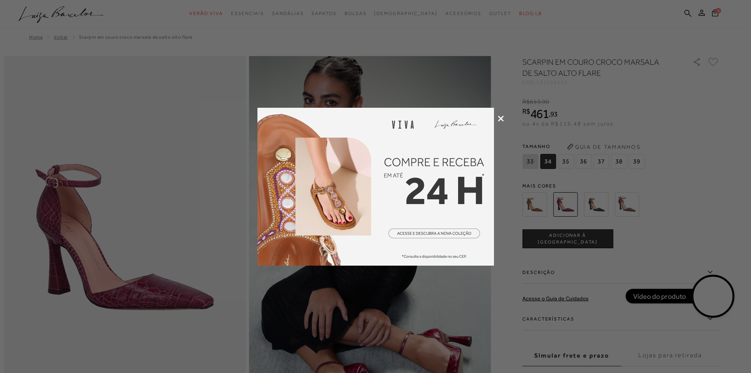
click at [500, 116] on icon at bounding box center [501, 119] width 6 height 6
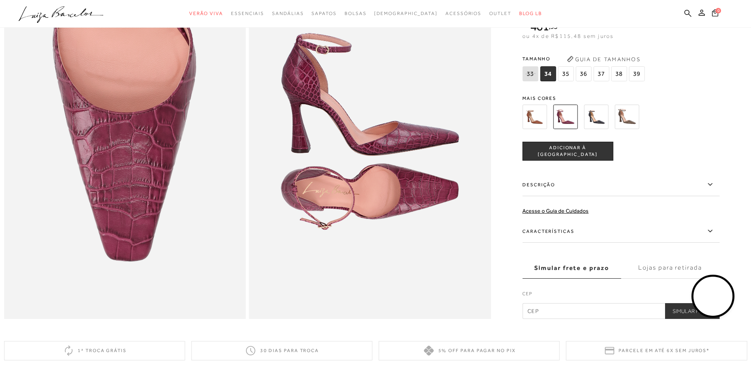
scroll to position [670, 0]
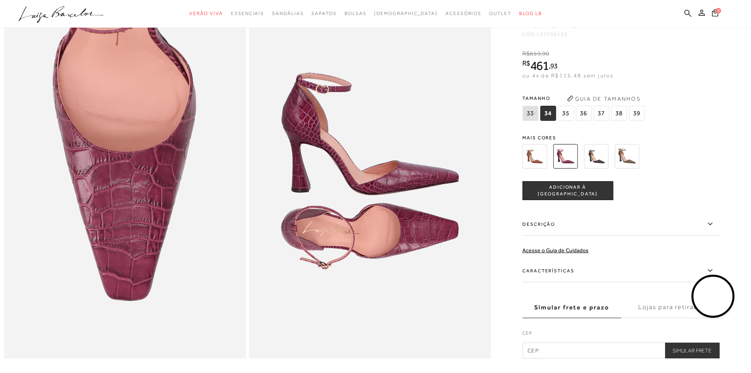
click at [538, 168] on img at bounding box center [535, 156] width 24 height 24
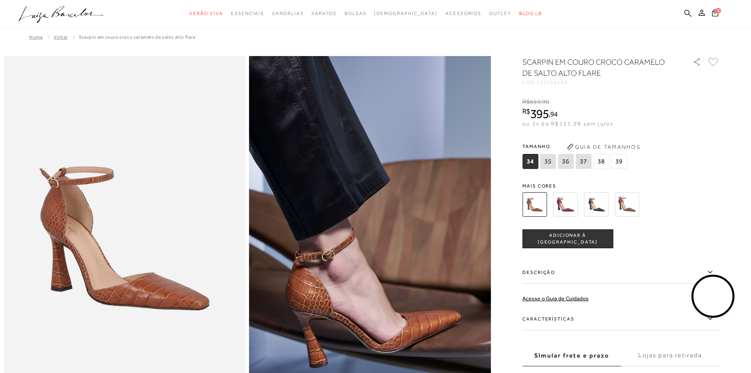
click at [599, 202] on img at bounding box center [596, 204] width 24 height 24
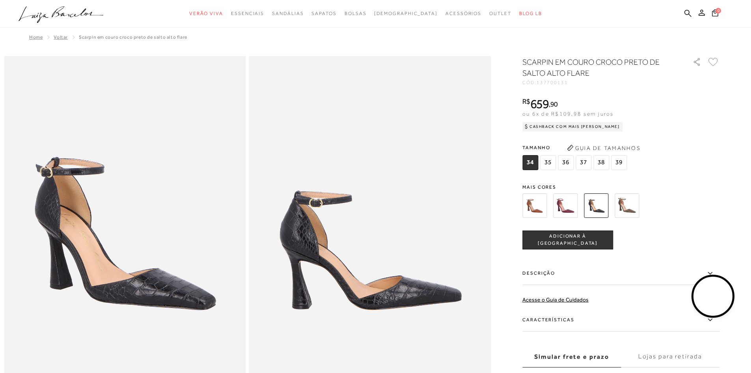
click at [628, 207] on img at bounding box center [627, 205] width 24 height 24
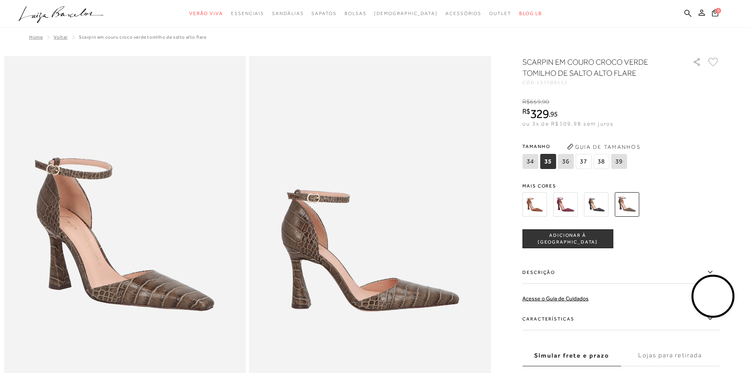
click at [564, 203] on img at bounding box center [565, 204] width 24 height 24
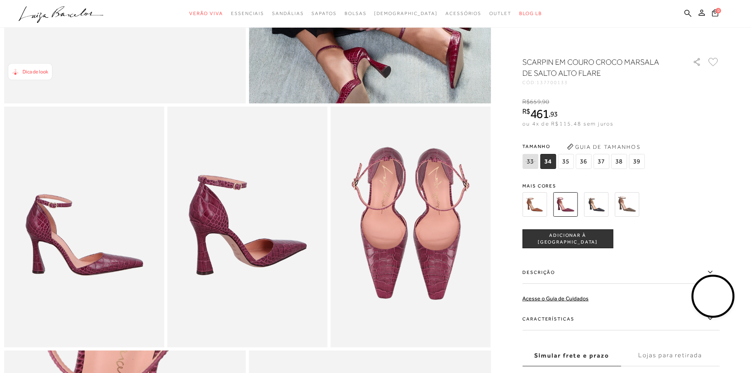
scroll to position [197, 0]
